Goal: Transaction & Acquisition: Purchase product/service

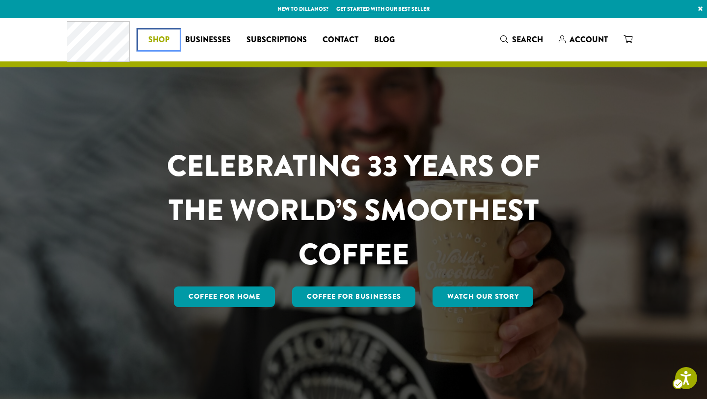
click at [161, 40] on span "Shop" at bounding box center [158, 40] width 21 height 12
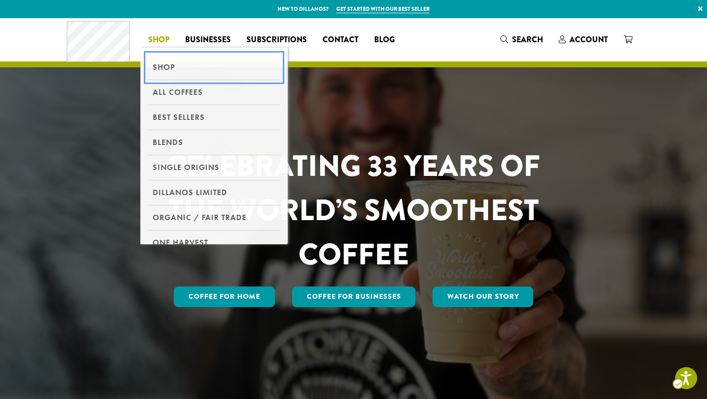
click at [163, 70] on link "Shop" at bounding box center [214, 67] width 133 height 25
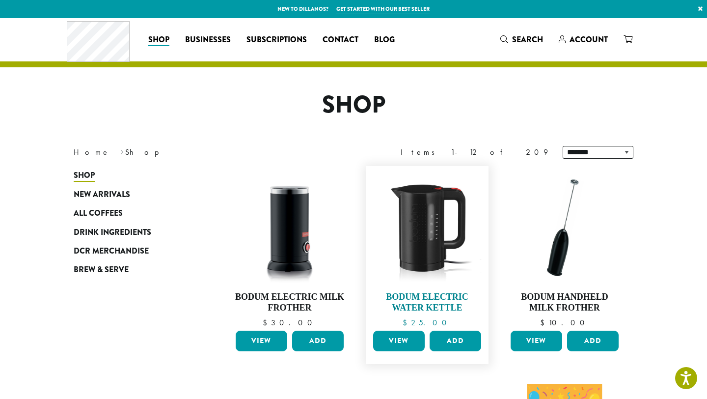
click at [441, 266] on img at bounding box center [427, 227] width 113 height 113
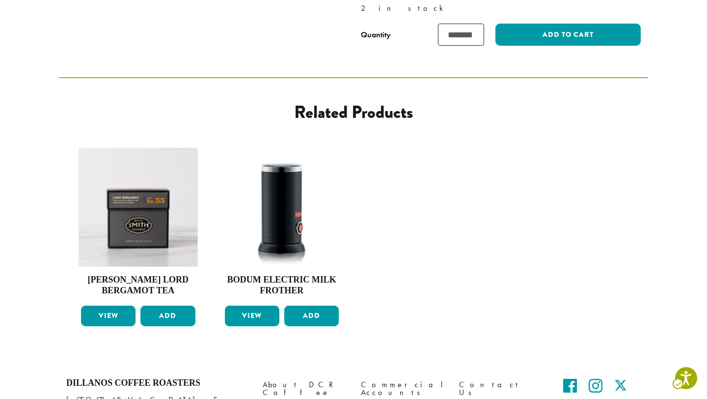
scroll to position [421, 0]
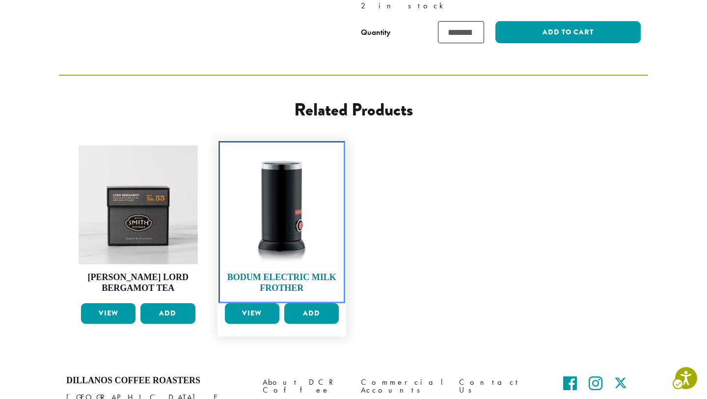
click at [272, 181] on img at bounding box center [281, 204] width 119 height 119
